Goal: Information Seeking & Learning: Learn about a topic

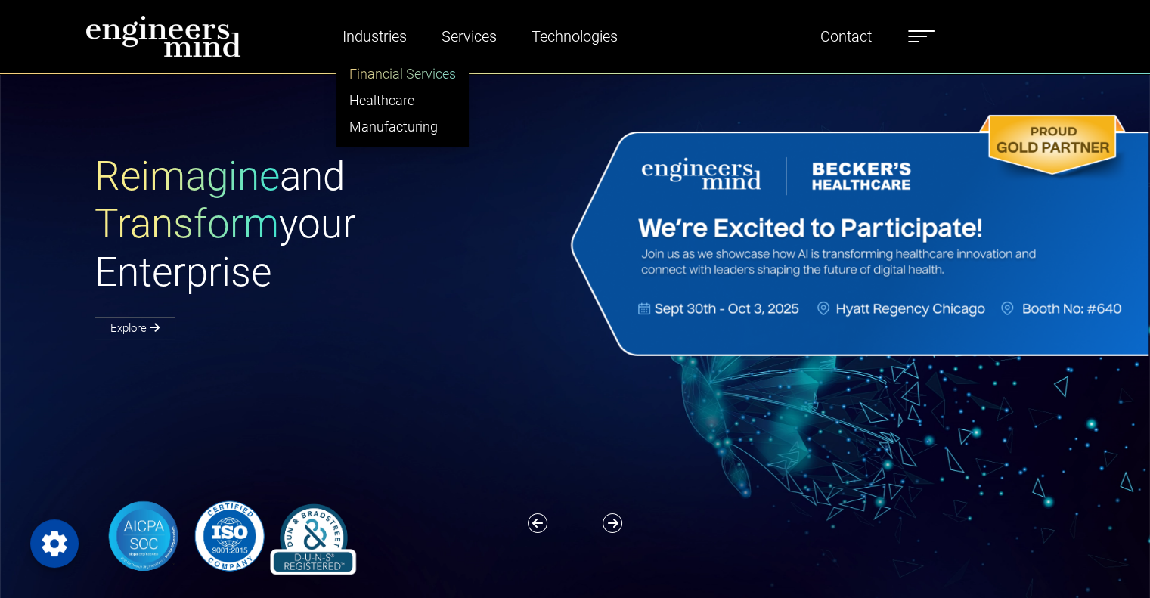
click at [375, 69] on link "Financial Services" at bounding box center [402, 74] width 131 height 26
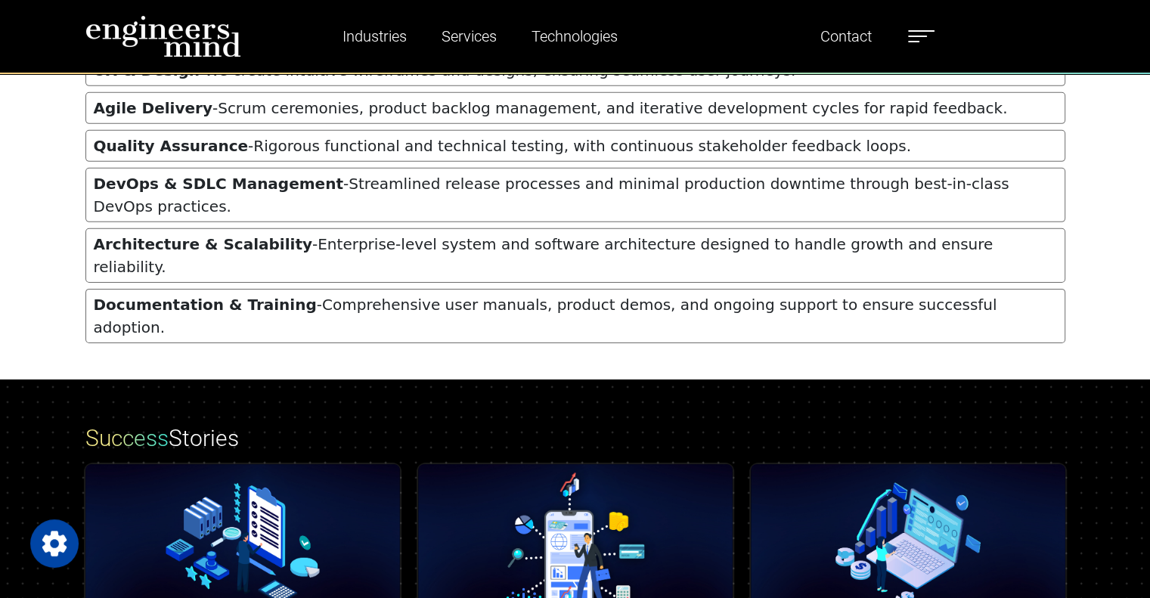
scroll to position [4793, 0]
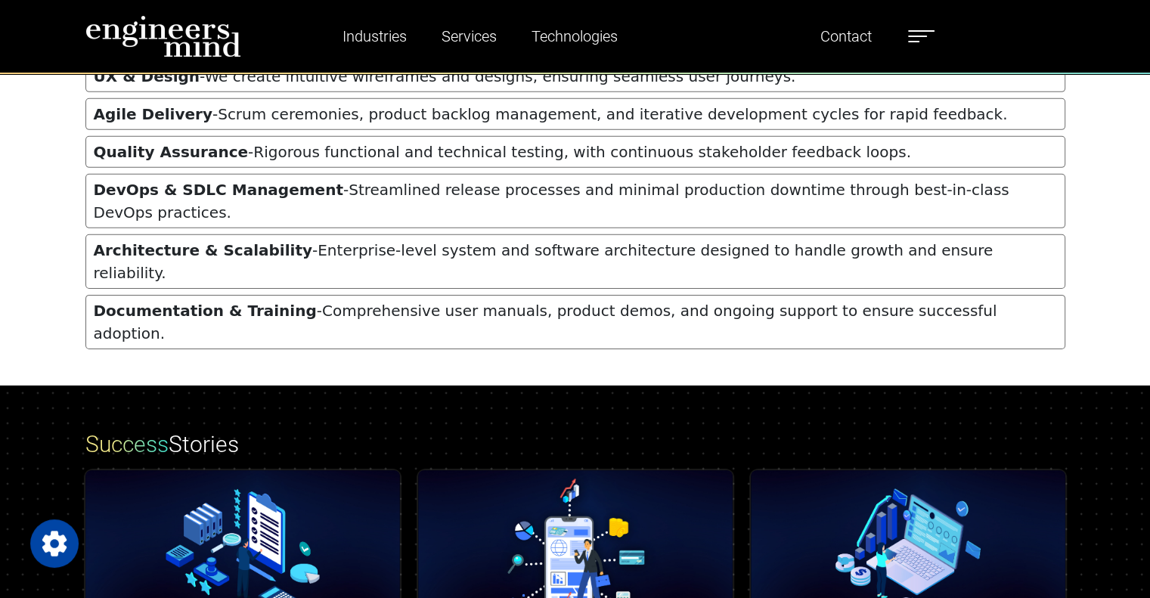
click at [1092, 250] on div "Our Approach Engineersmind collaborates closely with financial services clients…" at bounding box center [575, 13] width 1150 height 744
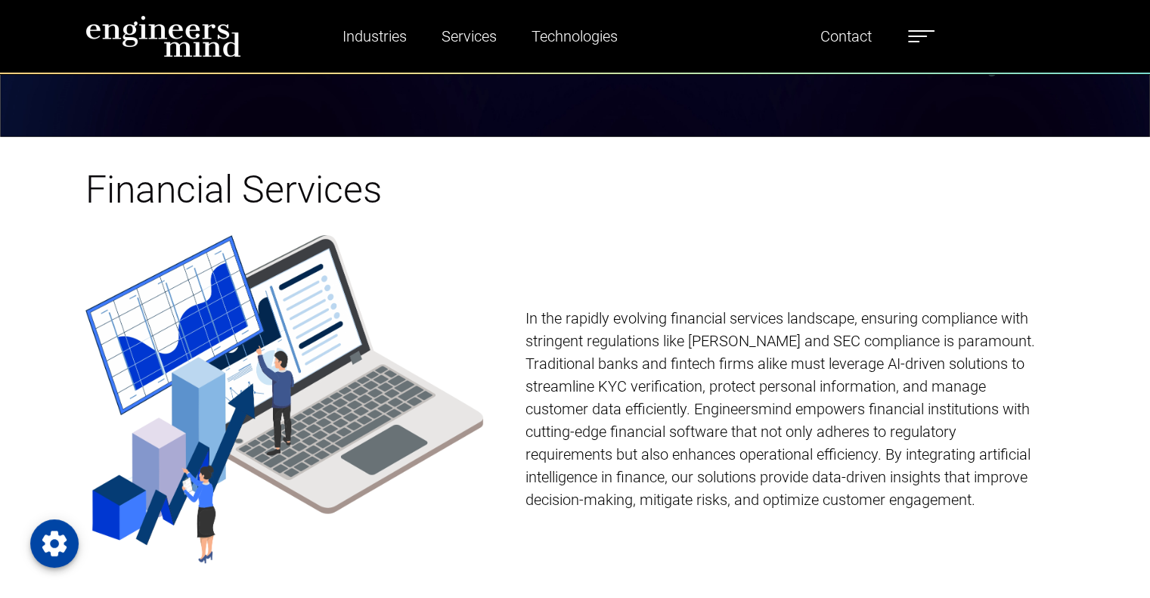
scroll to position [0, 0]
